Goal: Task Accomplishment & Management: Manage account settings

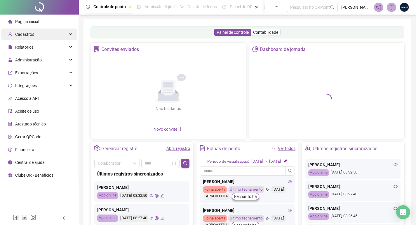
click at [34, 38] on div "Cadastros" at bounding box center [39, 35] width 76 height 12
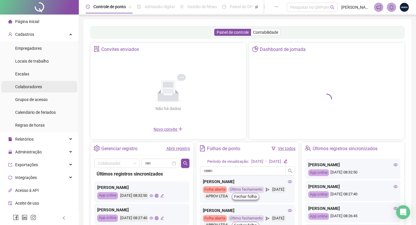
click at [39, 91] on div "Colaboradores" at bounding box center [28, 87] width 27 height 12
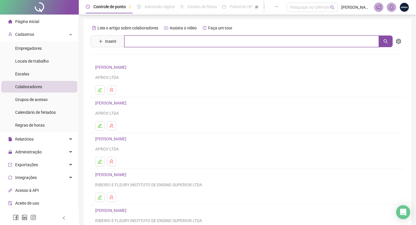
click at [168, 44] on input "text" at bounding box center [251, 42] width 254 height 12
type input "********"
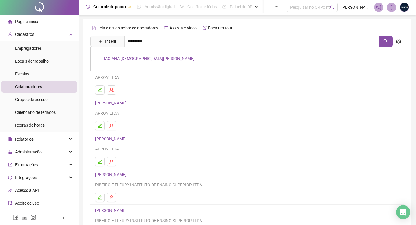
click at [165, 60] on link "IRACIANA [DEMOGRAPHIC_DATA][PERSON_NAME]" at bounding box center [147, 58] width 93 height 5
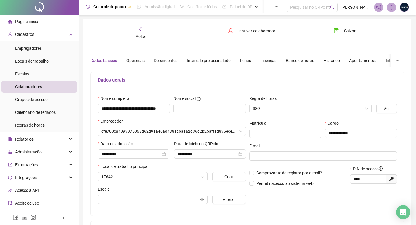
type input "**********"
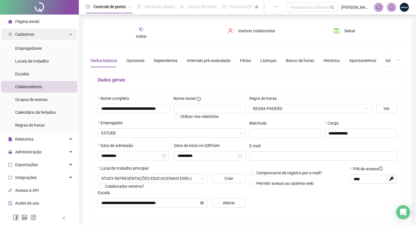
click at [32, 34] on span "Cadastros" at bounding box center [24, 34] width 19 height 5
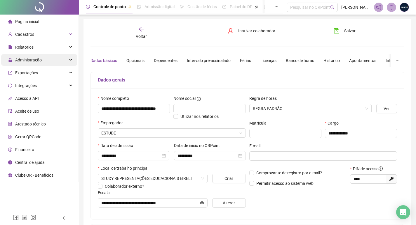
click at [38, 56] on span "Administração" at bounding box center [25, 60] width 34 height 12
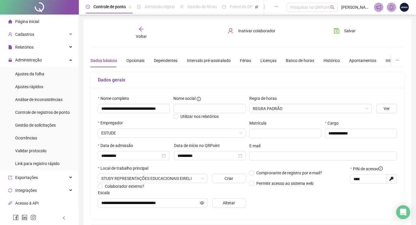
drag, startPoint x: 45, startPoint y: 125, endPoint x: 89, endPoint y: 1, distance: 131.7
click at [46, 123] on span "Gestão de solicitações" at bounding box center [35, 125] width 41 height 5
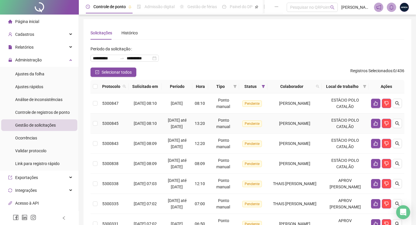
scroll to position [29, 0]
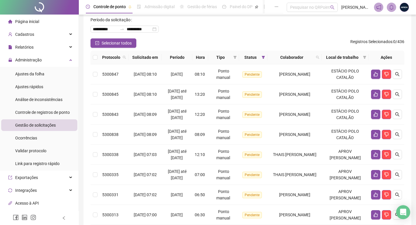
drag, startPoint x: 38, startPoint y: 62, endPoint x: 34, endPoint y: 7, distance: 54.9
click at [38, 62] on span "Administração" at bounding box center [28, 60] width 27 height 5
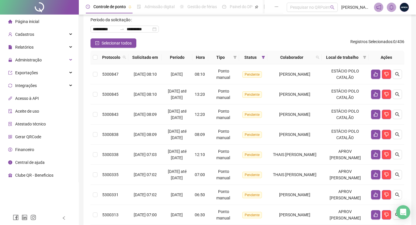
click at [30, 19] on span "Página inicial" at bounding box center [27, 21] width 24 height 5
